Goal: Task Accomplishment & Management: Manage account settings

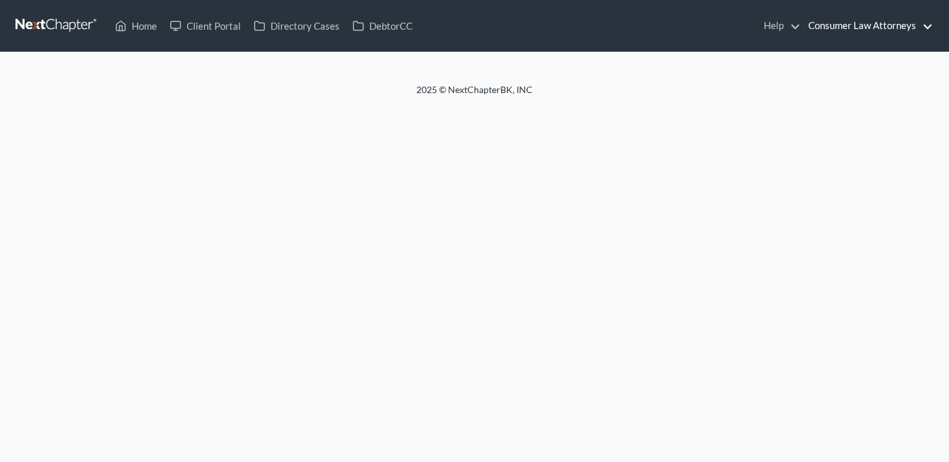
click at [882, 33] on link "Consumer Law Attorneys" at bounding box center [867, 25] width 131 height 23
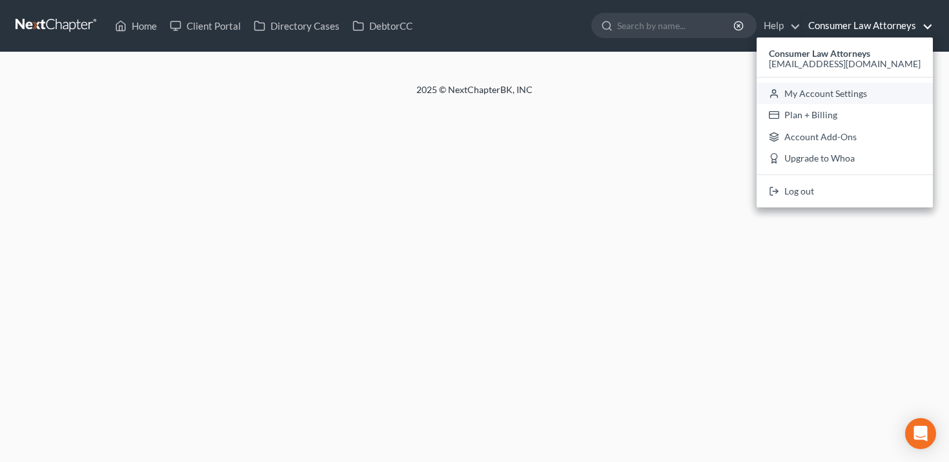
click at [850, 98] on link "My Account Settings" at bounding box center [845, 94] width 176 height 22
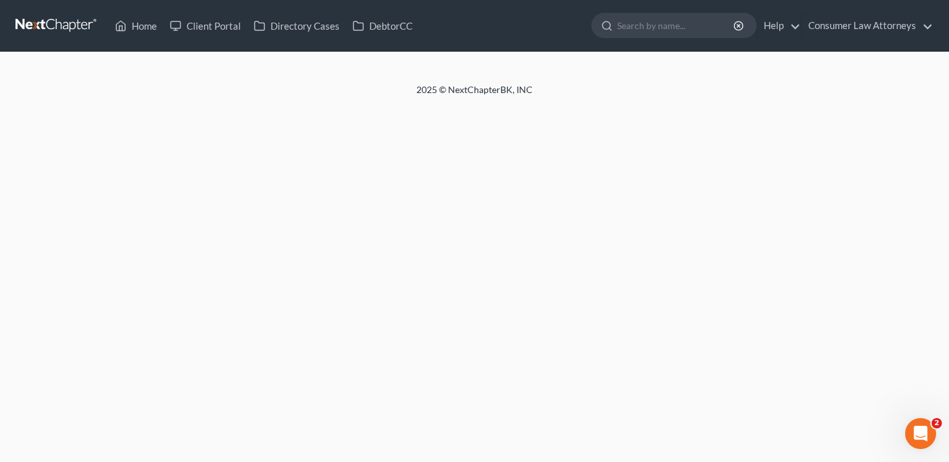
select select "24"
select select "9"
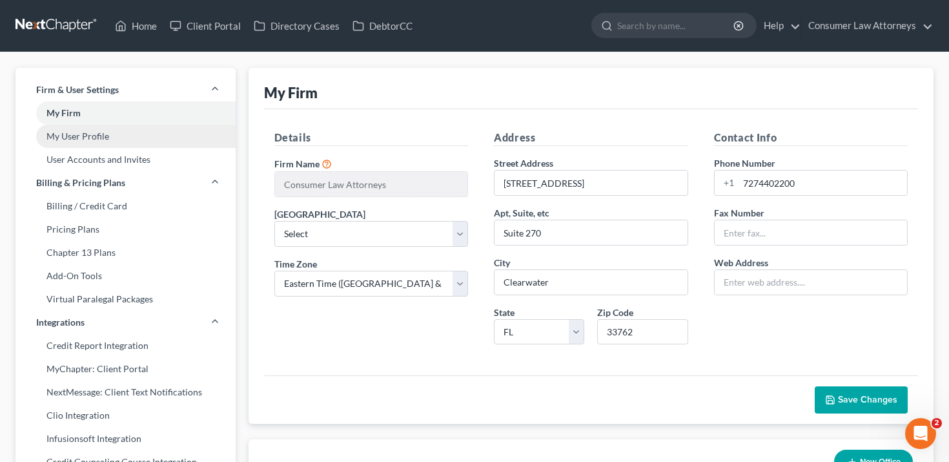
click at [99, 140] on link "My User Profile" at bounding box center [126, 136] width 220 height 23
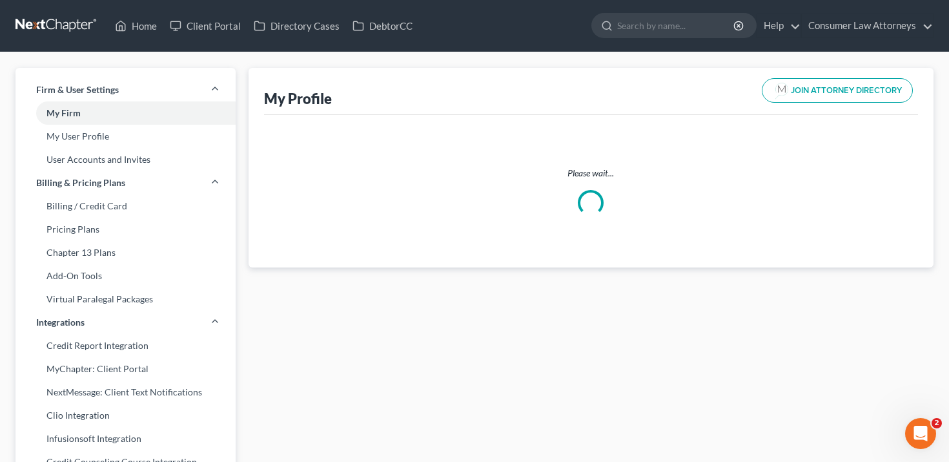
select select "15"
select select "27"
select select "attorney"
select select "0"
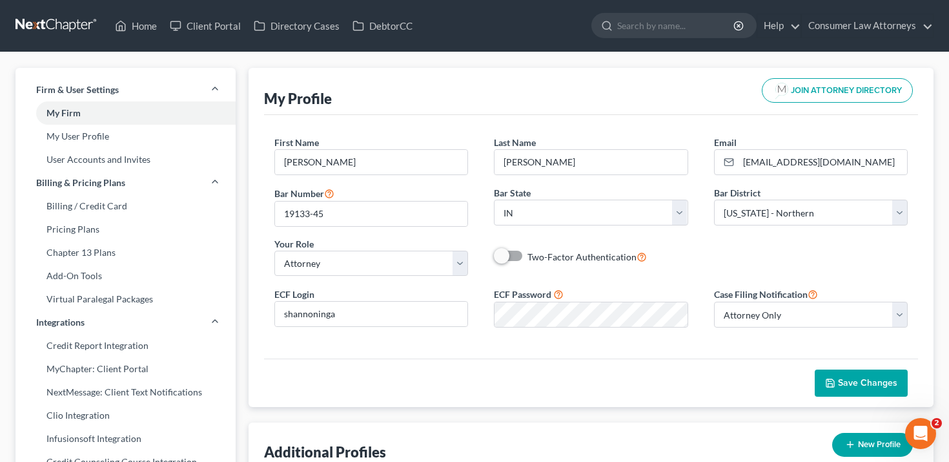
click at [587, 374] on div "Save Changes" at bounding box center [591, 382] width 655 height 48
click at [642, 352] on div "First Name * [PERSON_NAME] Last Name * [PERSON_NAME] Email * [EMAIL_ADDRESS][DO…" at bounding box center [591, 236] width 655 height 243
click at [874, 385] on span "Save Changes" at bounding box center [867, 382] width 59 height 11
